Goal: Feedback & Contribution: Submit feedback/report problem

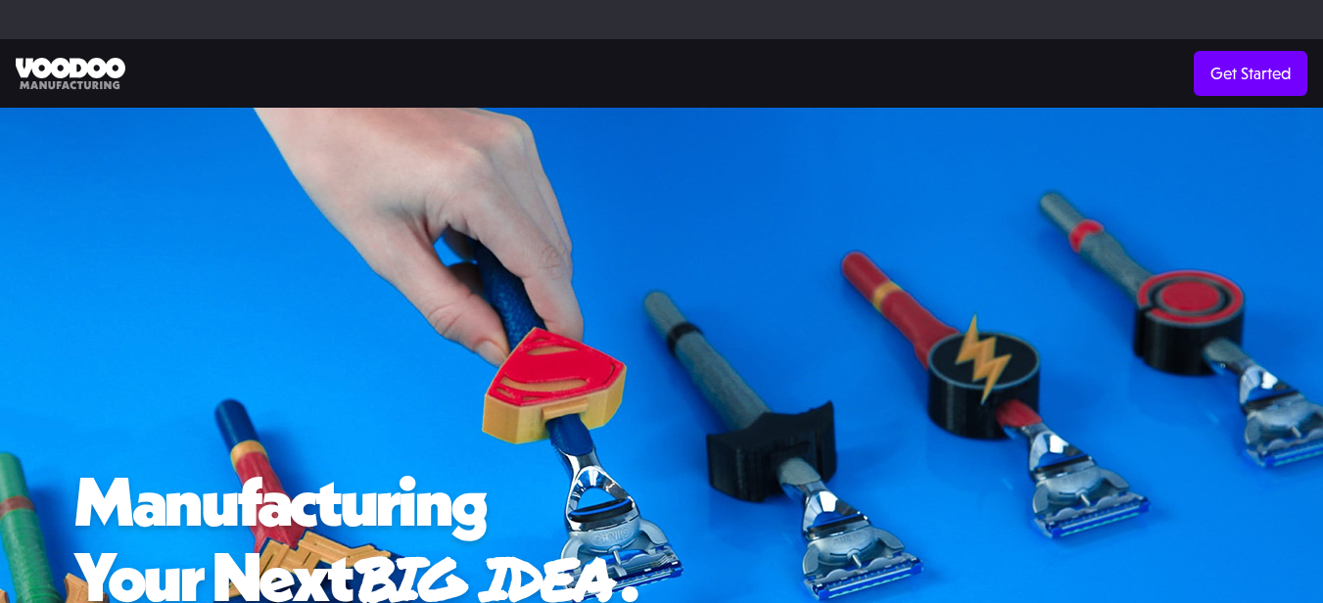
scroll to position [2272, 0]
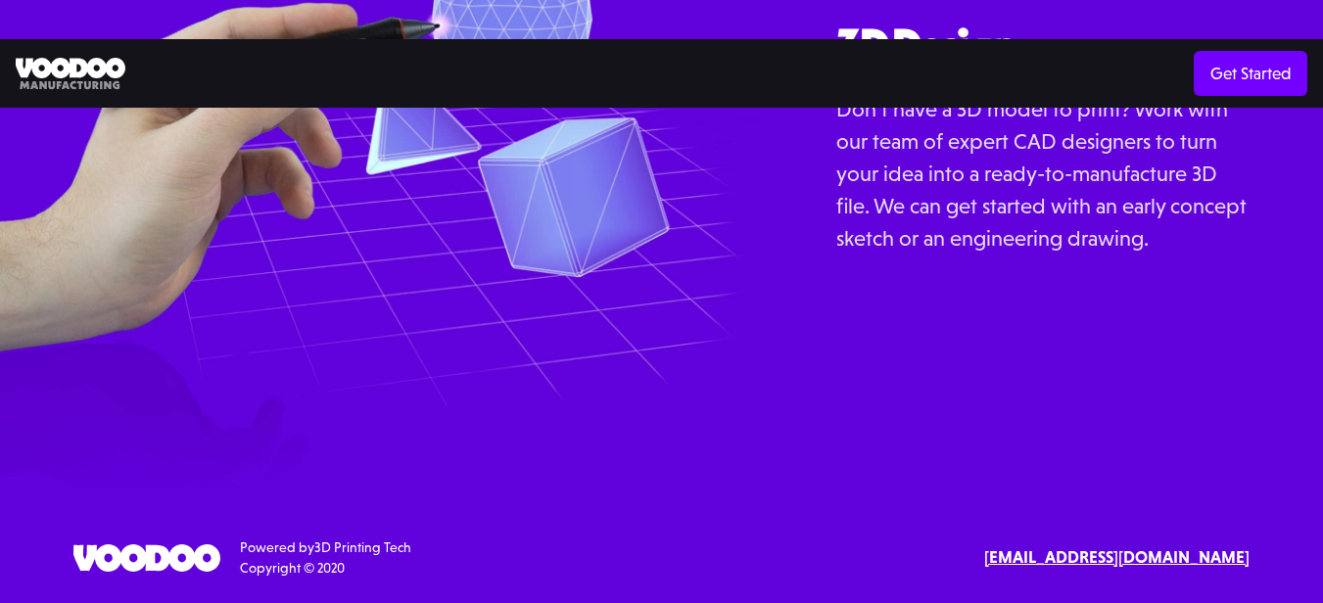
click at [1092, 549] on strong "[EMAIL_ADDRESS][DOMAIN_NAME]" at bounding box center [1116, 558] width 265 height 20
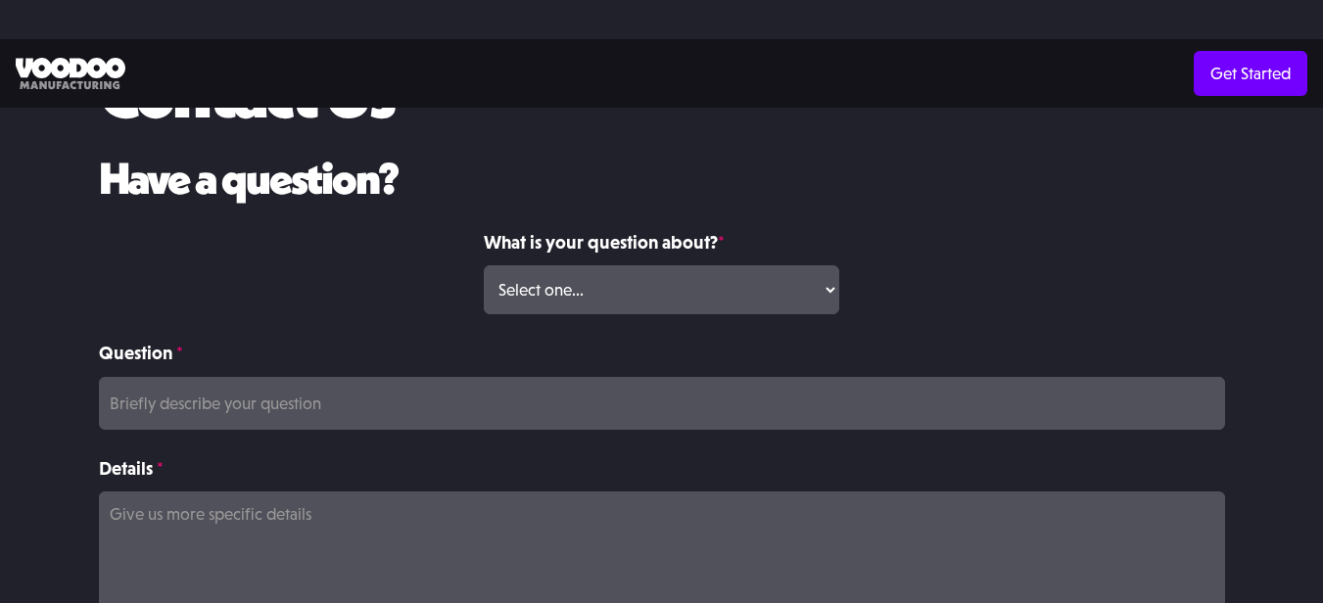
scroll to position [196, 0]
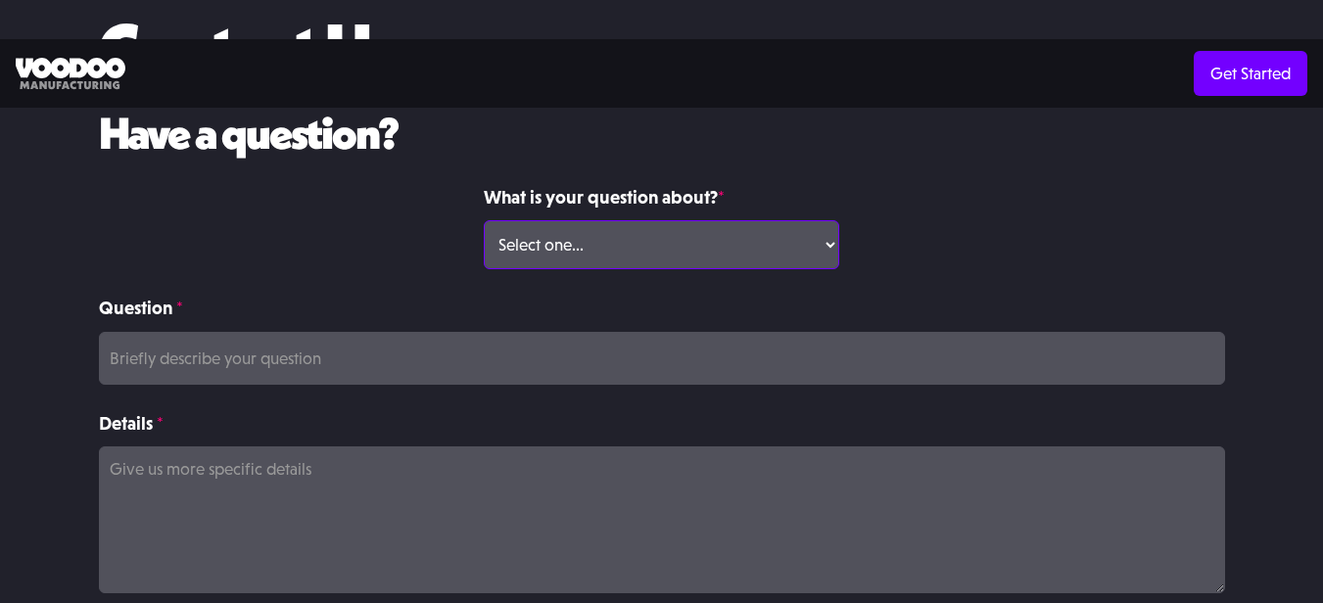
click at [702, 238] on select "Select one... Volume Print Order Direct Print Order Press/Media Inquiry Other" at bounding box center [662, 244] width 356 height 49
select select "Other"
click at [484, 220] on select "Select one... Volume Print Order Direct Print Order Press/Media Inquiry Other" at bounding box center [662, 244] width 356 height 49
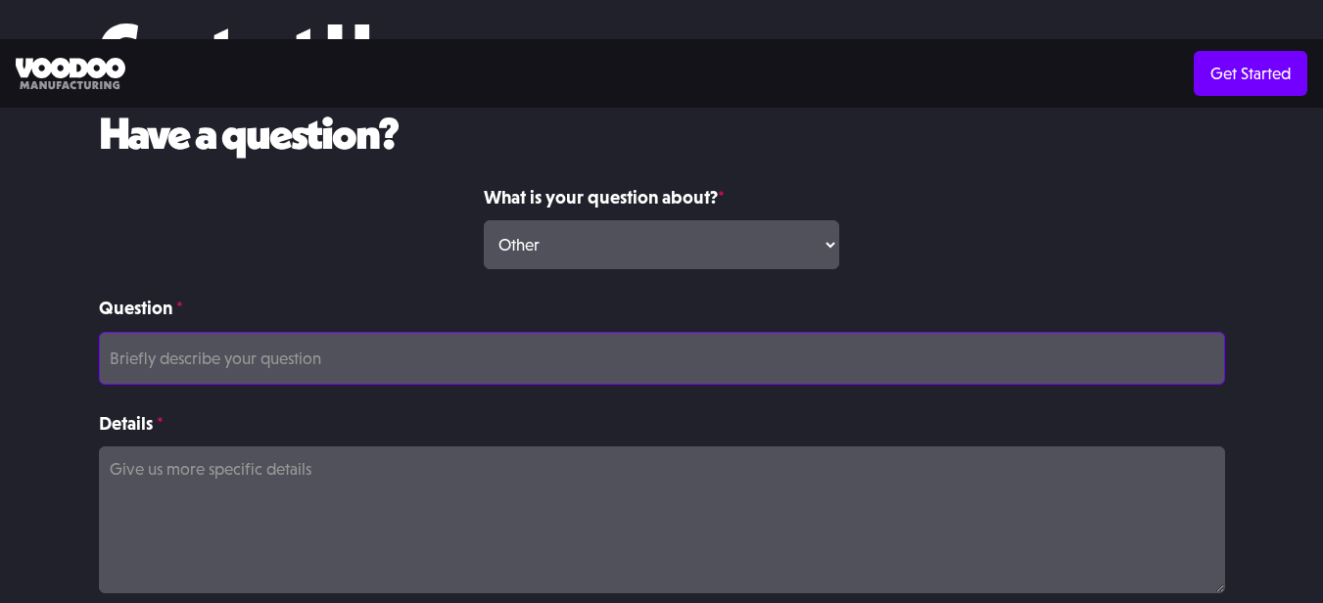
click at [227, 356] on input "Question *" at bounding box center [662, 358] width 1126 height 53
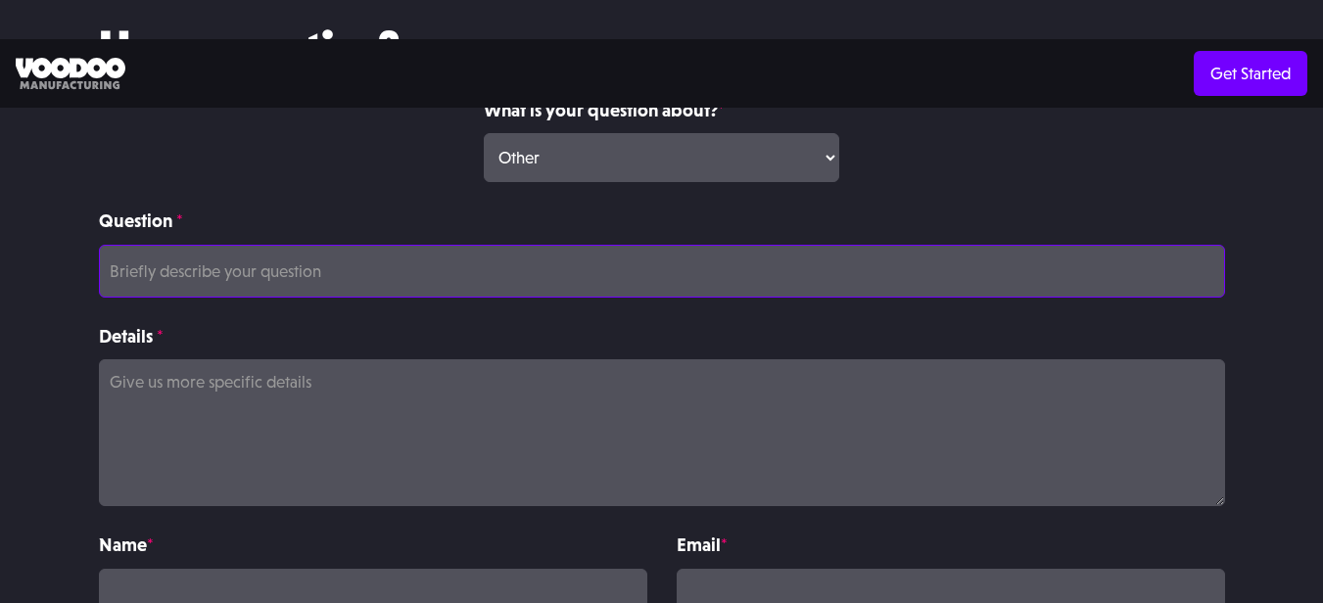
scroll to position [392, 0]
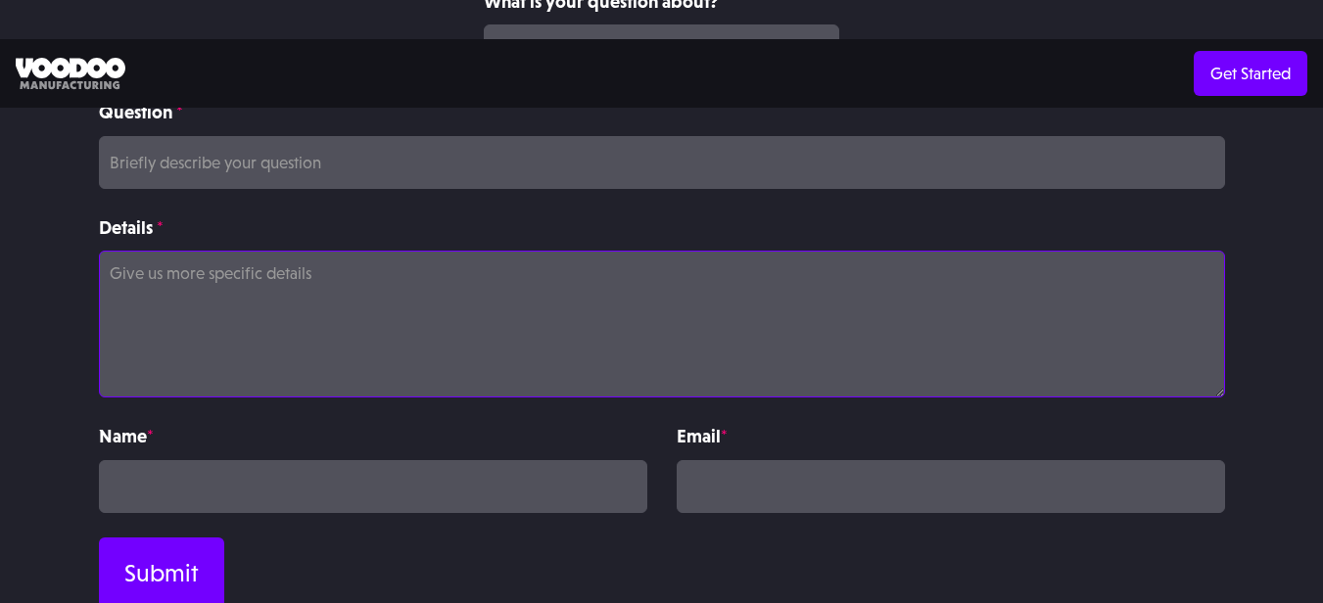
click at [207, 320] on textarea "Details *" at bounding box center [662, 324] width 1126 height 147
paste textarea "Hi , I took the liberty to create a free redesign concept for your website’s ho…"
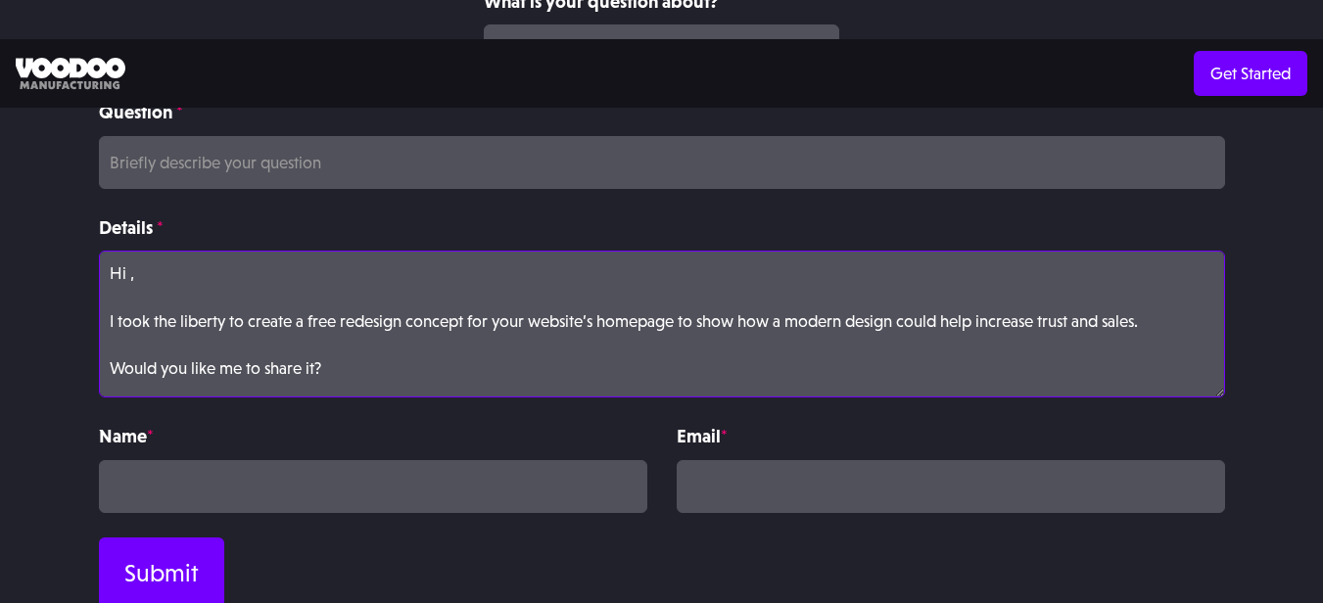
click at [190, 337] on textarea "Hi , I took the liberty to create a free redesign concept for your website’s ho…" at bounding box center [662, 324] width 1126 height 147
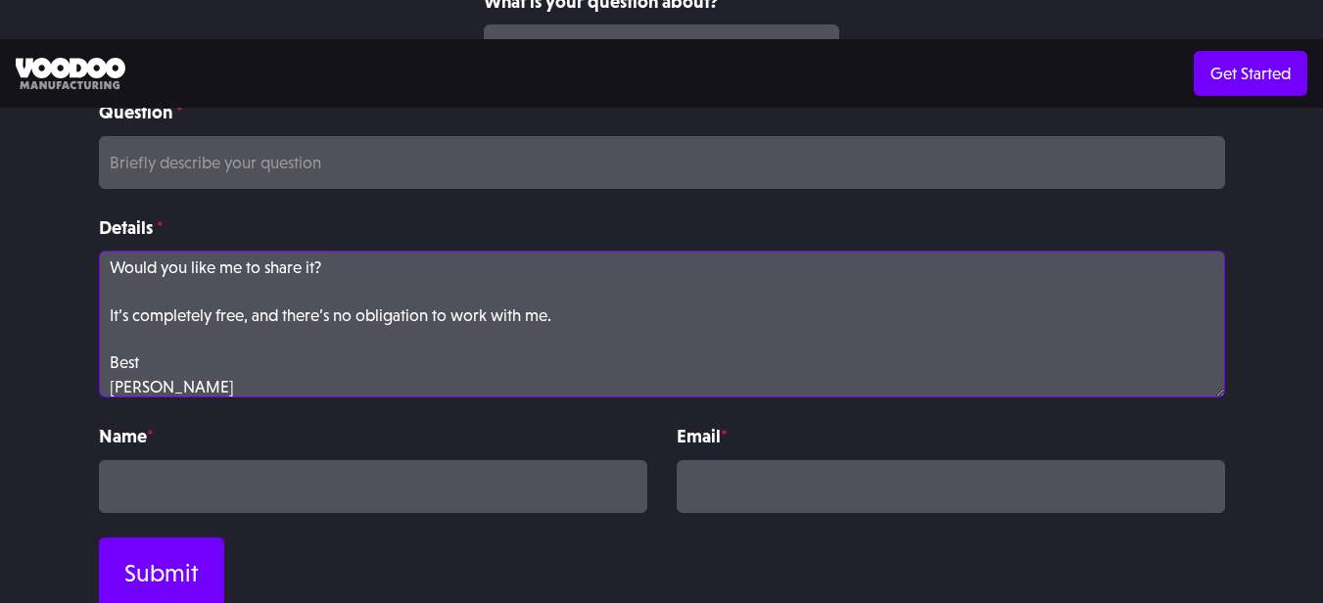
type textarea "Hi , I took the liberty to create a free redesign concept for your website’s ho…"
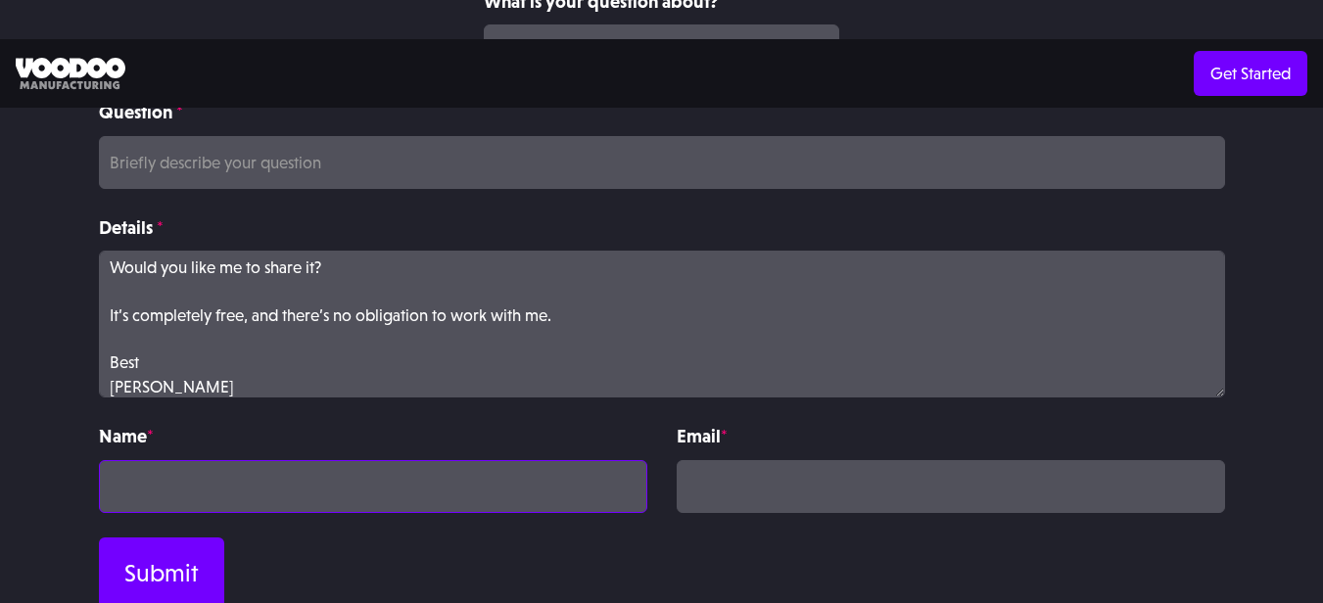
click at [132, 473] on input "Contact Form" at bounding box center [373, 486] width 548 height 53
type input "Helen Martin"
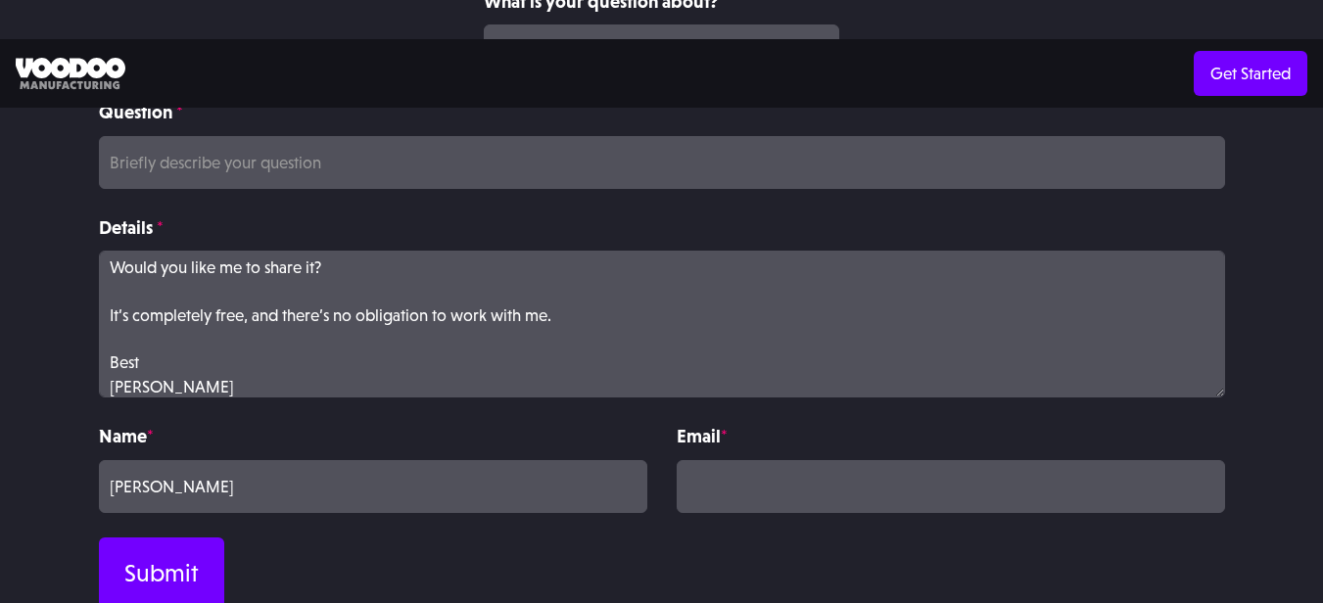
type input "helenmartinmkt5647@gmail.com"
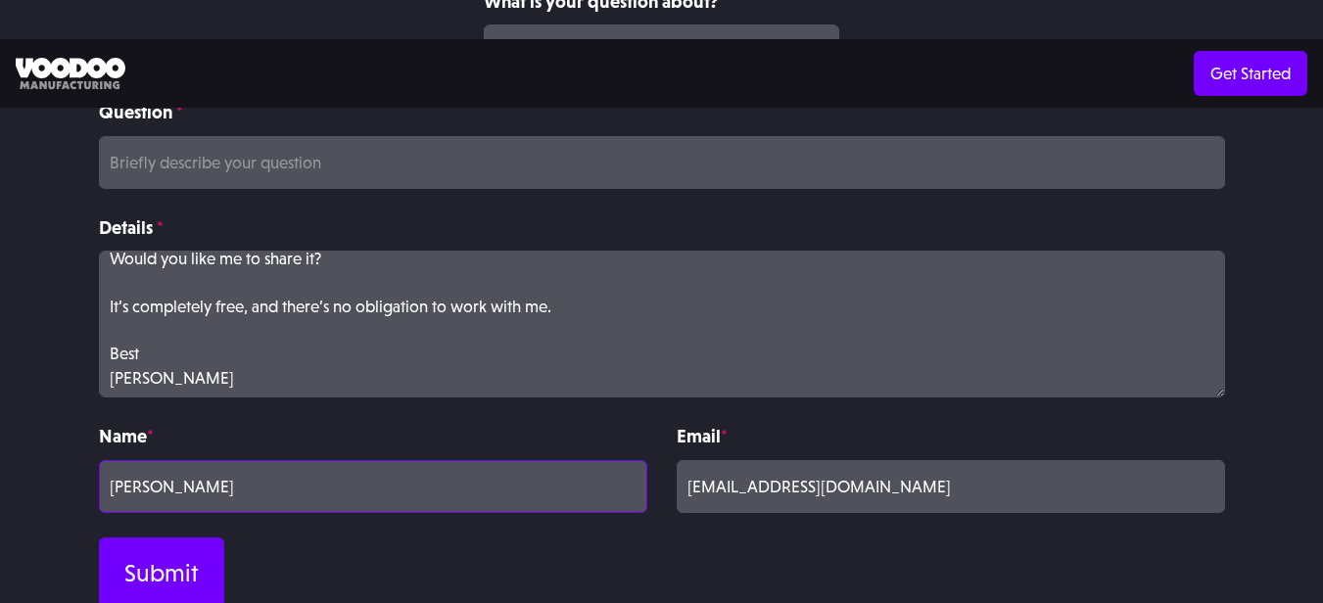
scroll to position [113, 0]
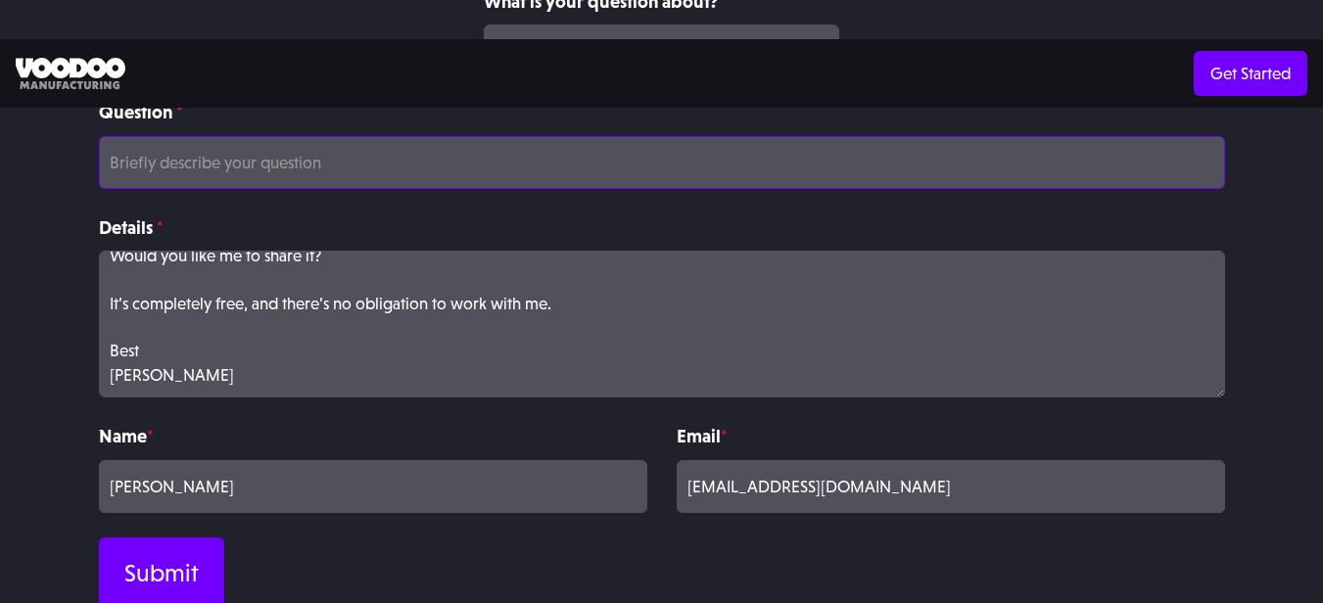
drag, startPoint x: 245, startPoint y: 166, endPoint x: 339, endPoint y: 209, distance: 103.4
click at [244, 165] on input "Question *" at bounding box center [662, 162] width 1126 height 53
click at [125, 165] on input "Question *" at bounding box center [662, 162] width 1126 height 53
click at [218, 152] on input "Question *" at bounding box center [662, 162] width 1126 height 53
paste input "I made a new homepage design for your website ..."
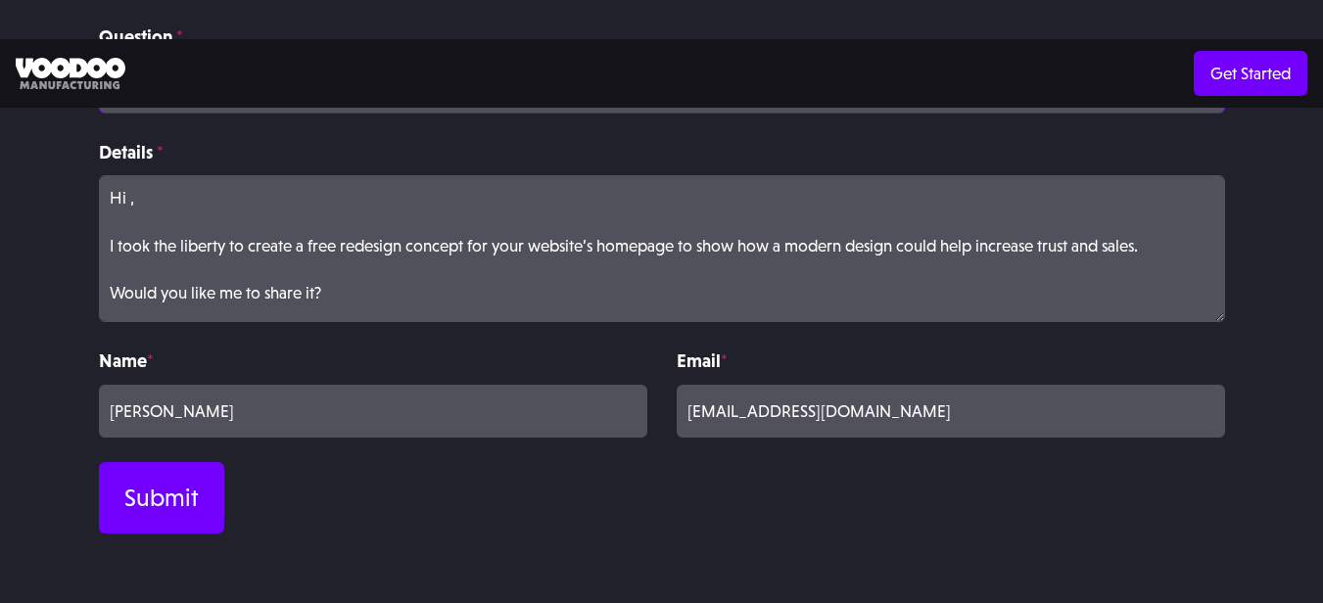
scroll to position [588, 0]
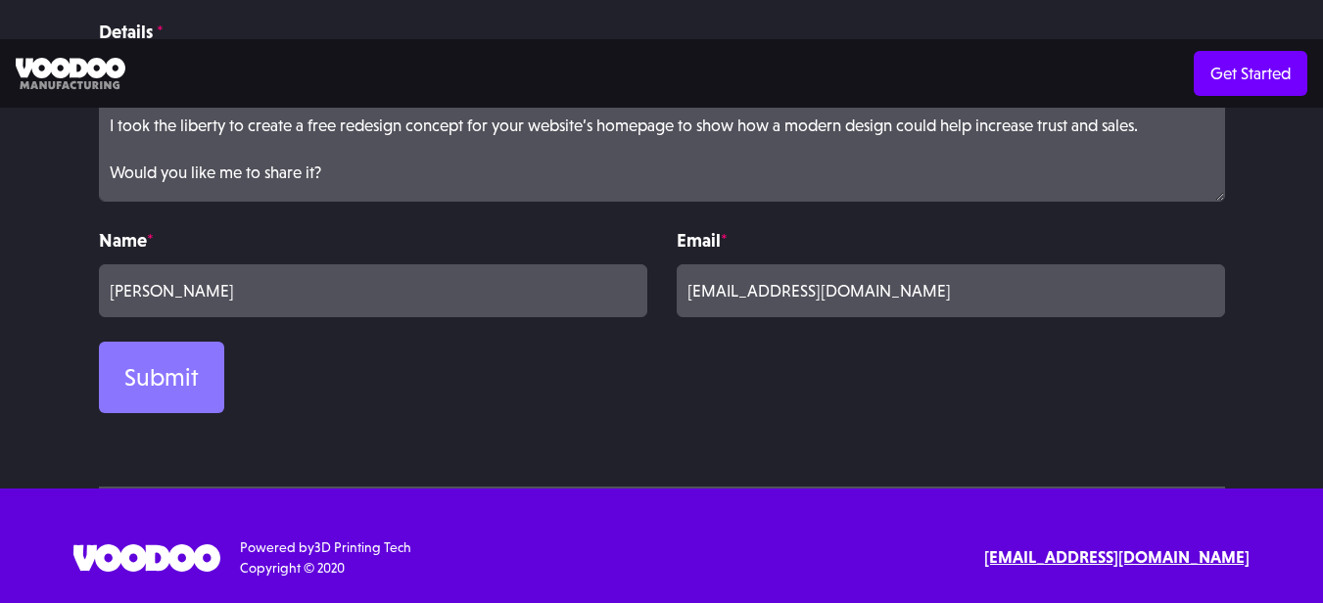
type input "I made a new homepage design for your website ..."
click at [130, 383] on input "Submit" at bounding box center [161, 378] width 125 height 72
type input "Please wait..."
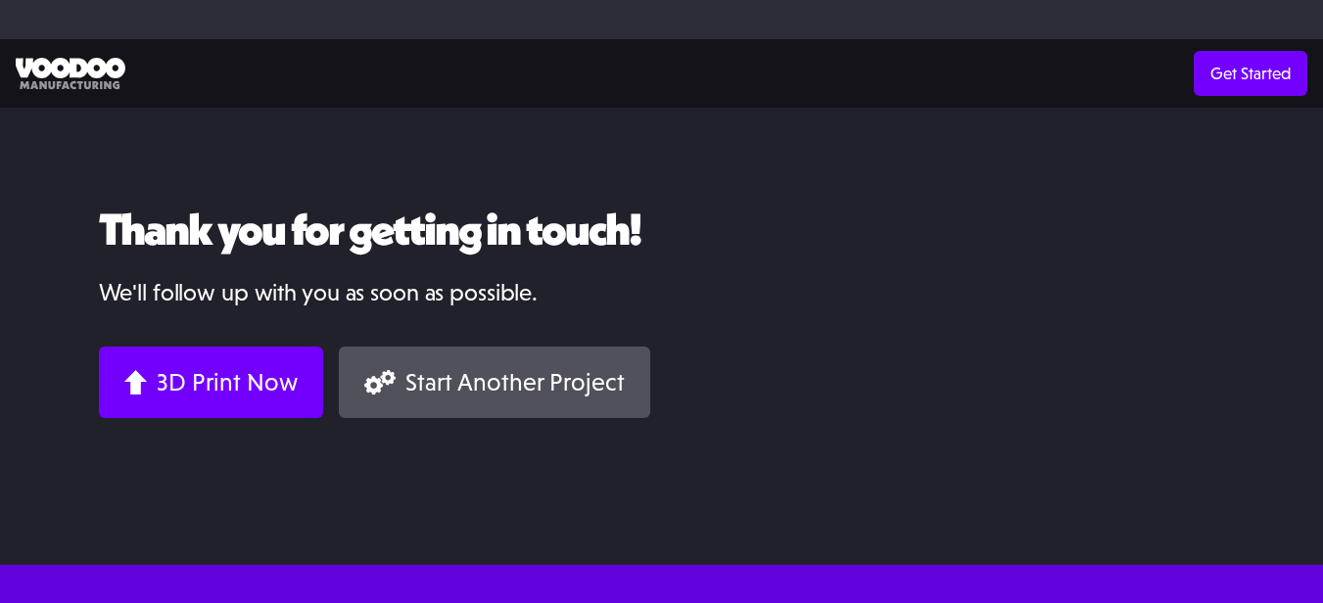
scroll to position [98, 0]
